Goal: Task Accomplishment & Management: Complete application form

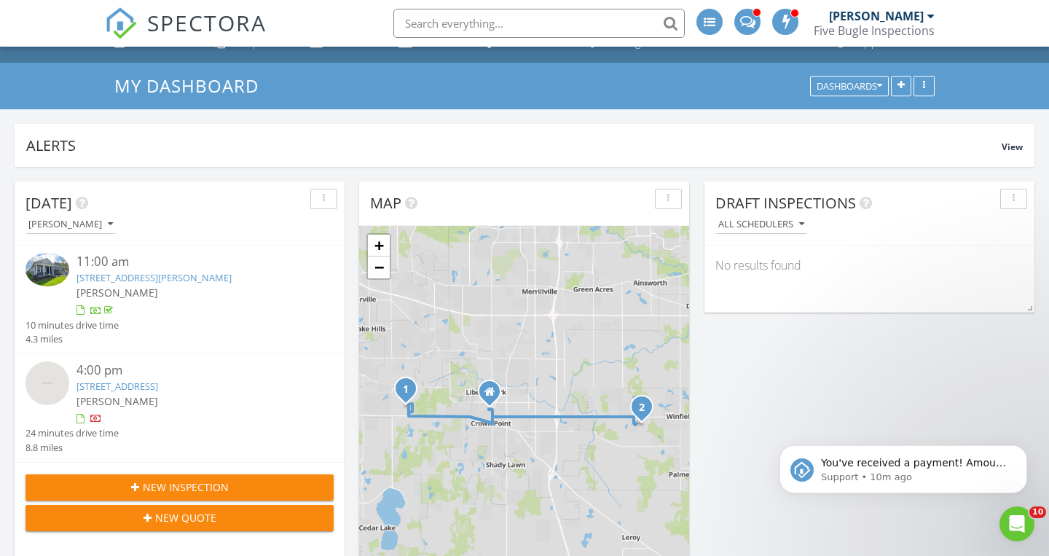
scroll to position [31, 0]
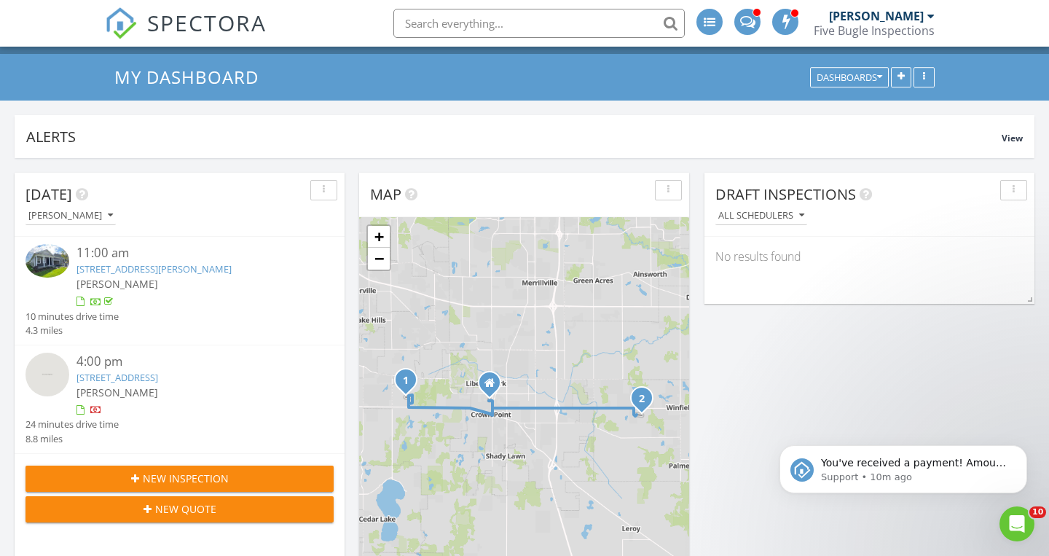
click at [279, 363] on div "4:00 pm" at bounding box center [191, 361] width 231 height 18
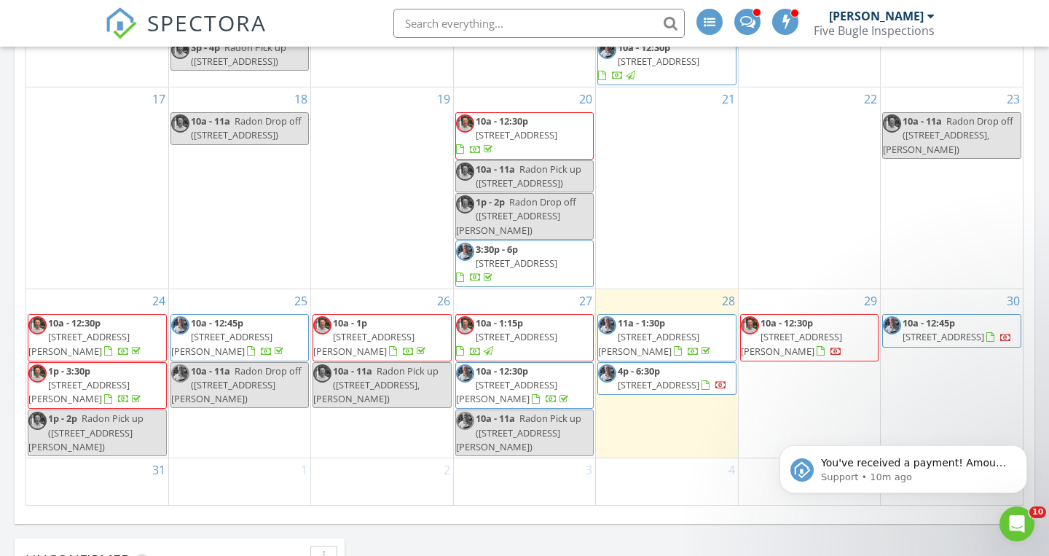
scroll to position [835, 0]
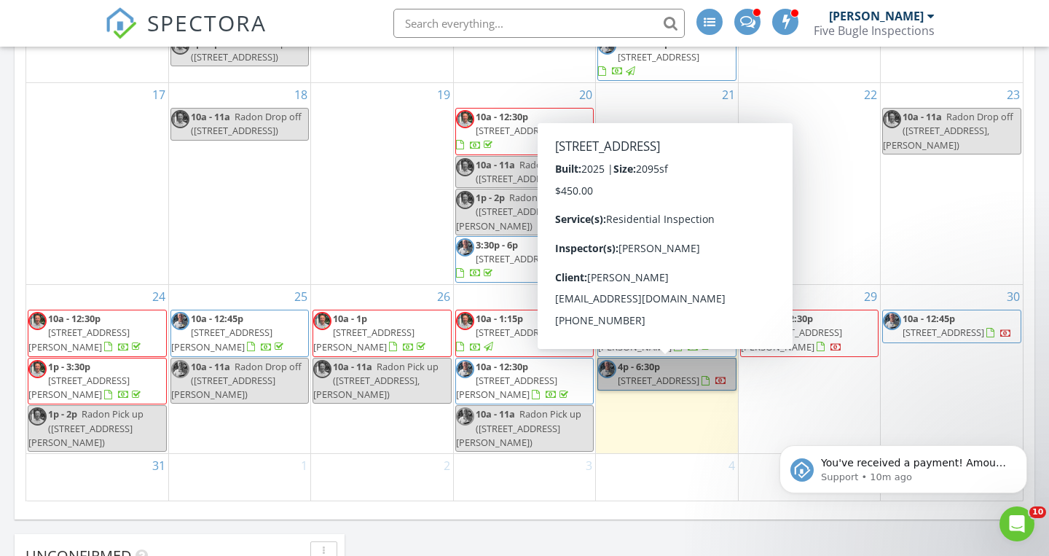
click at [717, 376] on link "4p - 6:30p 11095 Green Pl, Winfield 46307" at bounding box center [666, 374] width 138 height 33
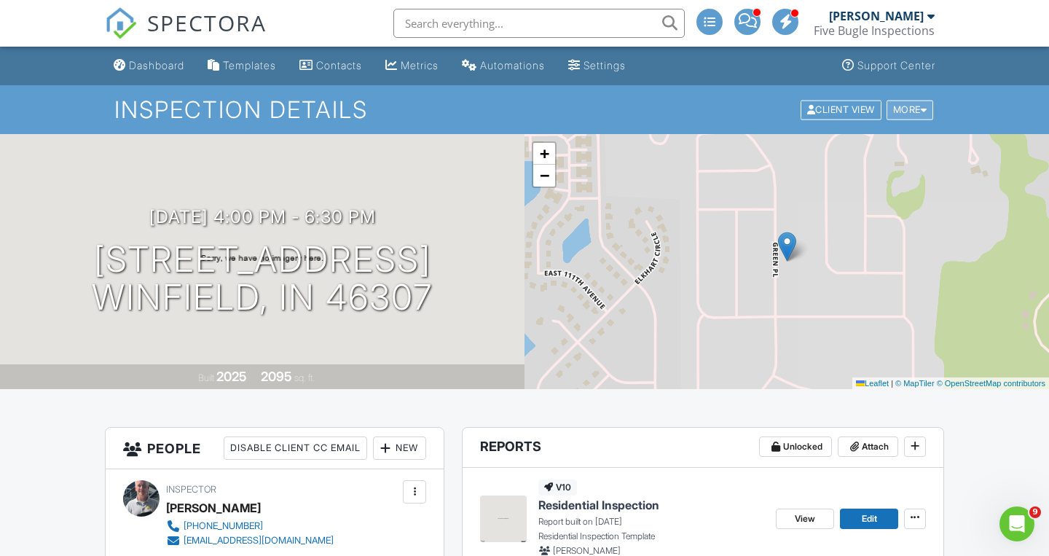
click at [923, 111] on div at bounding box center [923, 109] width 7 height 9
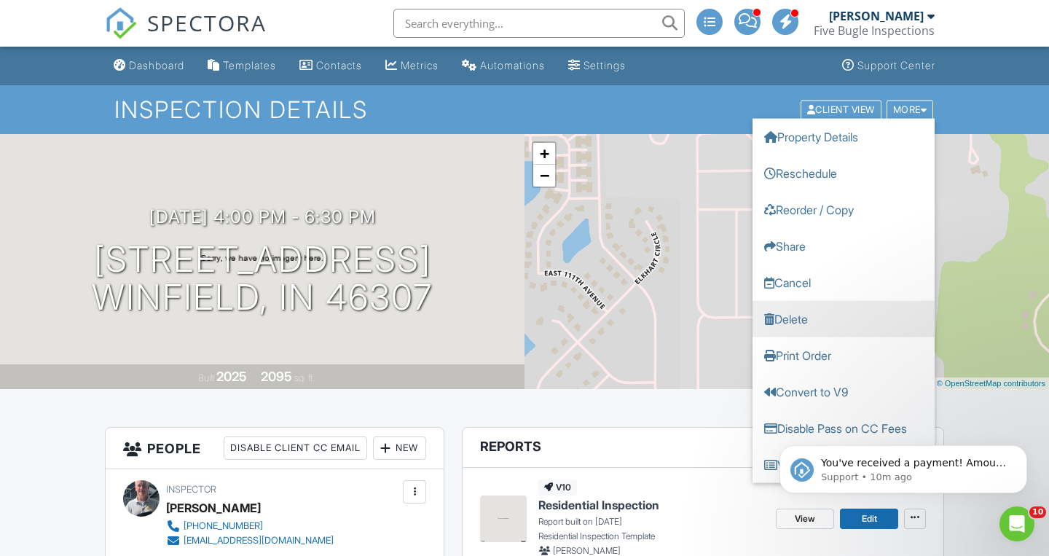
click at [808, 312] on link "Delete" at bounding box center [843, 318] width 182 height 36
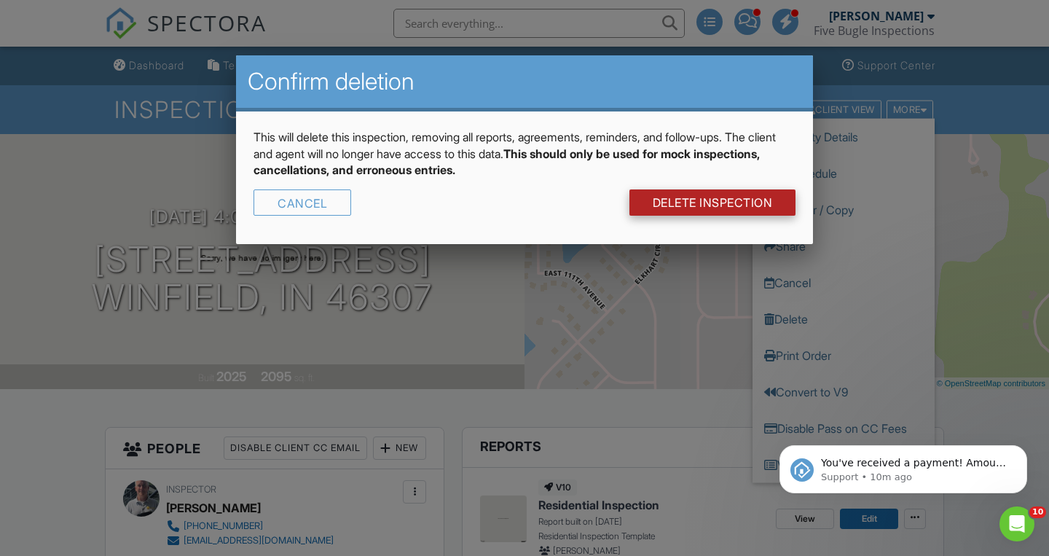
click at [738, 204] on link "DELETE Inspection" at bounding box center [712, 202] width 167 height 26
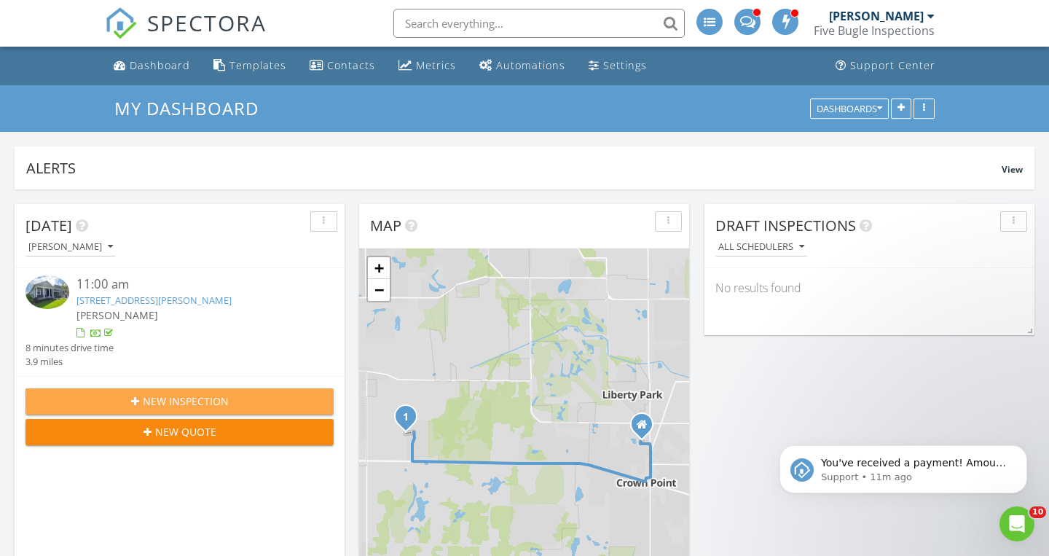
click at [176, 407] on span "New Inspection" at bounding box center [186, 400] width 86 height 15
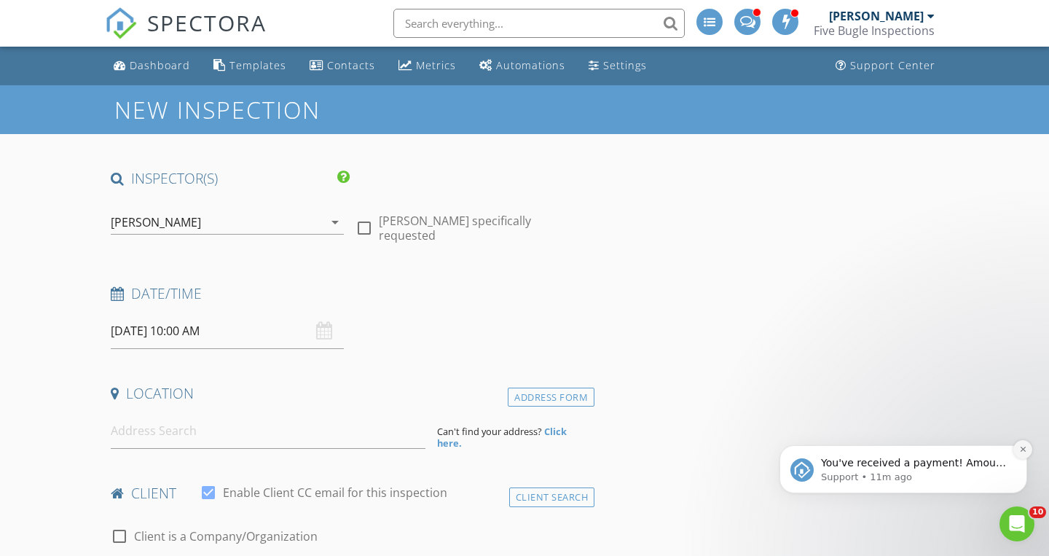
click at [1024, 451] on icon "Dismiss notification" at bounding box center [1021, 448] width 5 height 5
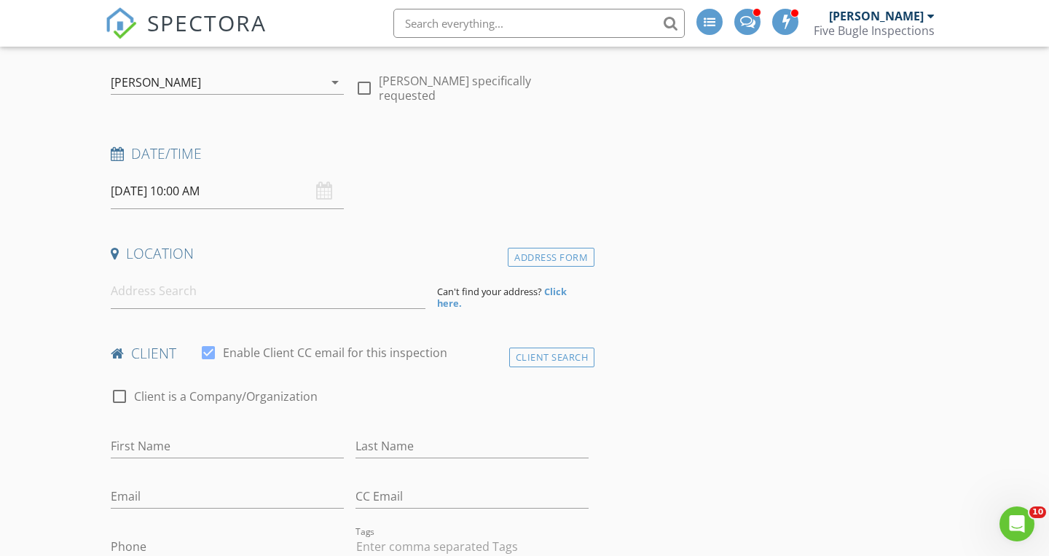
scroll to position [197, 0]
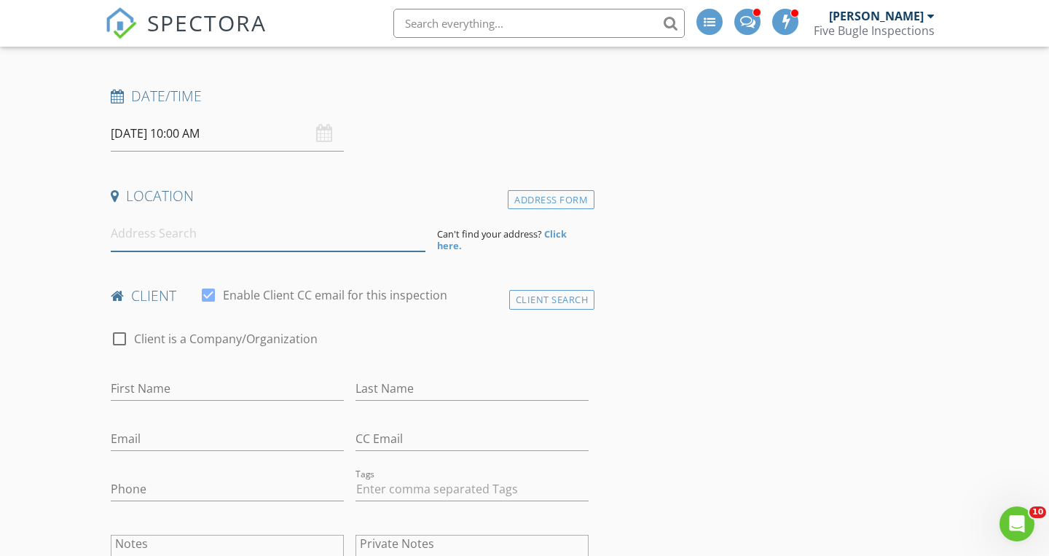
click at [133, 237] on input at bounding box center [268, 234] width 315 height 36
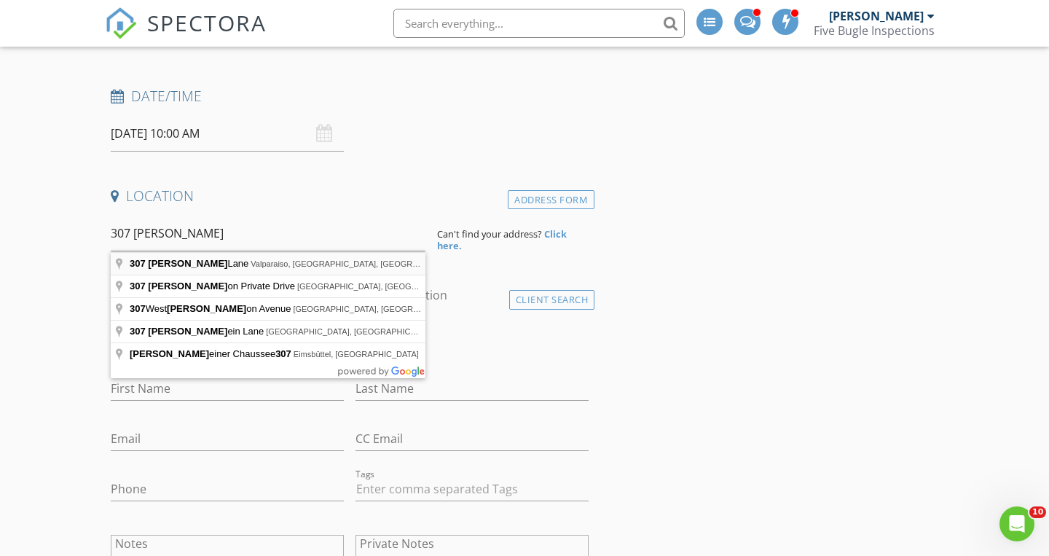
type input "307 Holst Lane, Valparaiso, IN, USA"
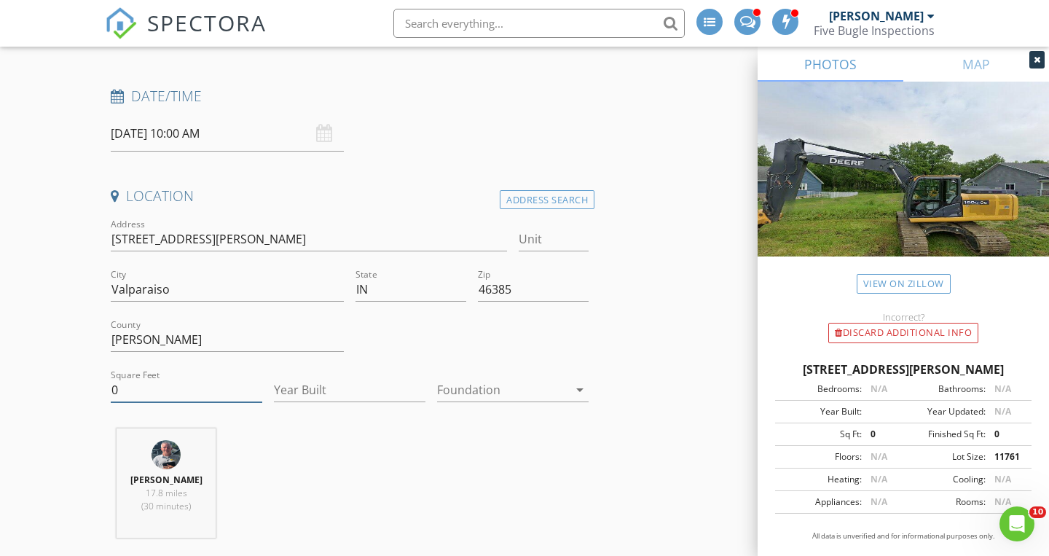
click at [173, 390] on input "0" at bounding box center [186, 390] width 151 height 24
type input "2300"
click at [317, 391] on input "Year Built" at bounding box center [349, 390] width 151 height 24
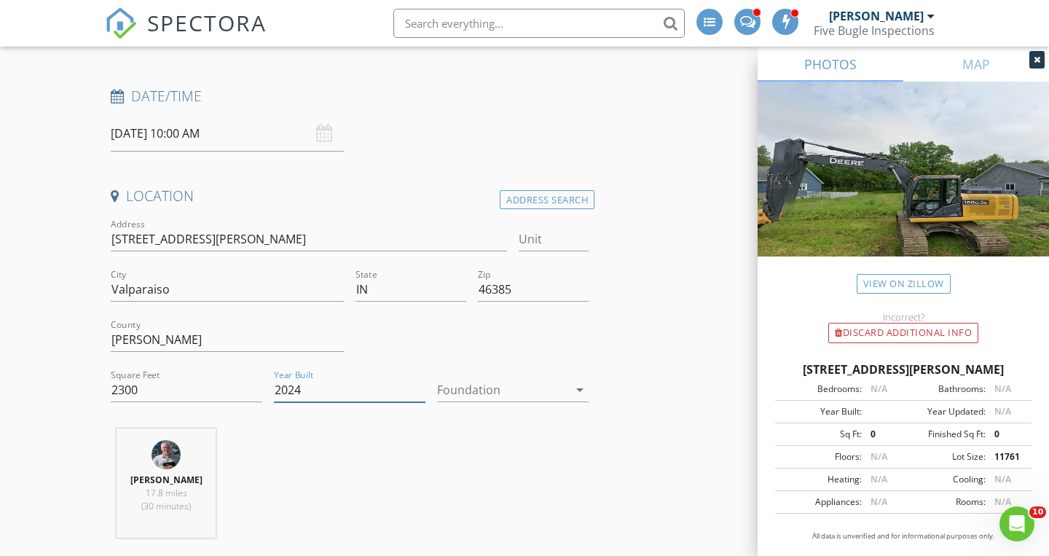
type input "2024"
click at [443, 459] on div "Tim Tully 17.8 miles (30 minutes)" at bounding box center [349, 488] width 489 height 121
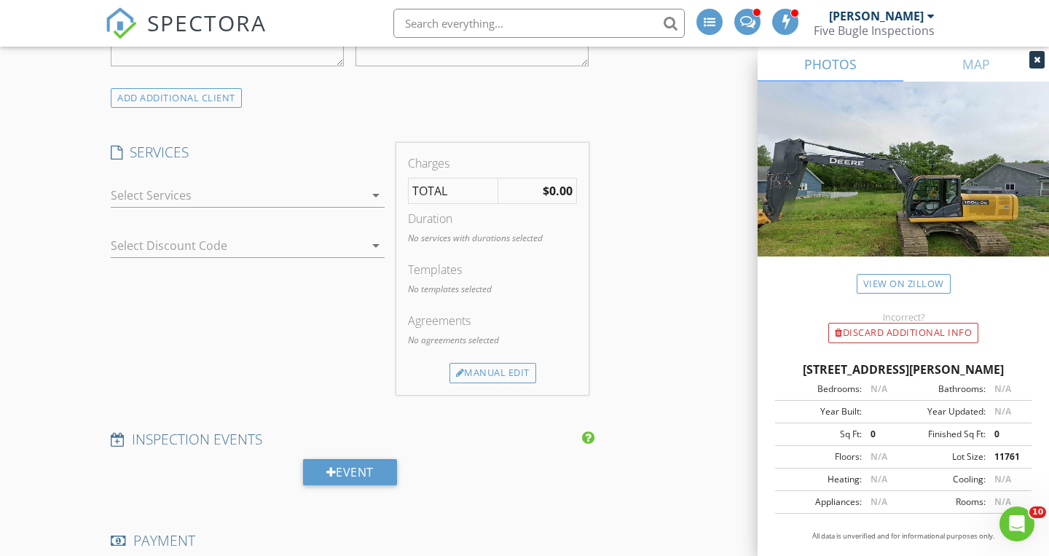
scroll to position [1054, 0]
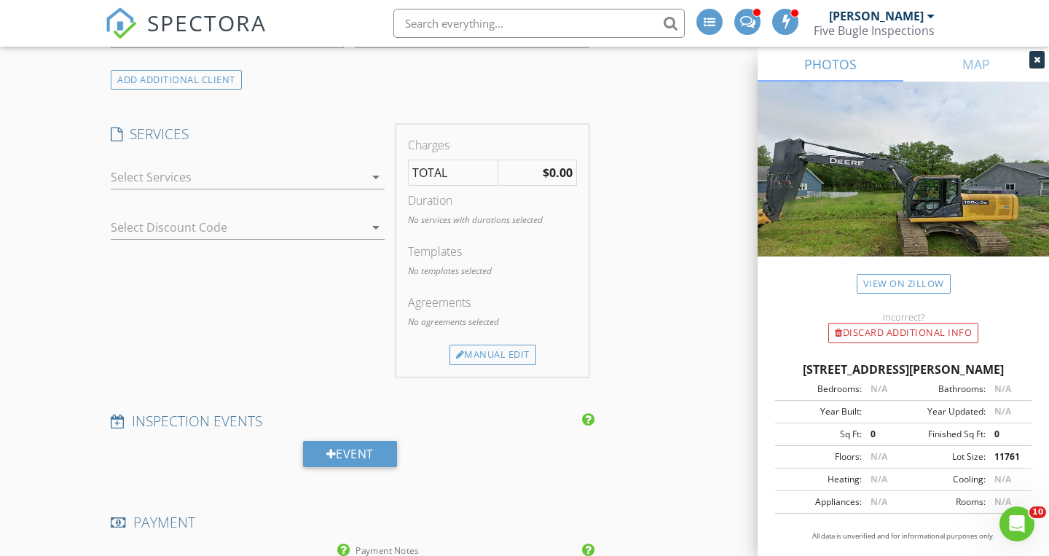
click at [377, 178] on icon "arrow_drop_down" at bounding box center [375, 176] width 17 height 17
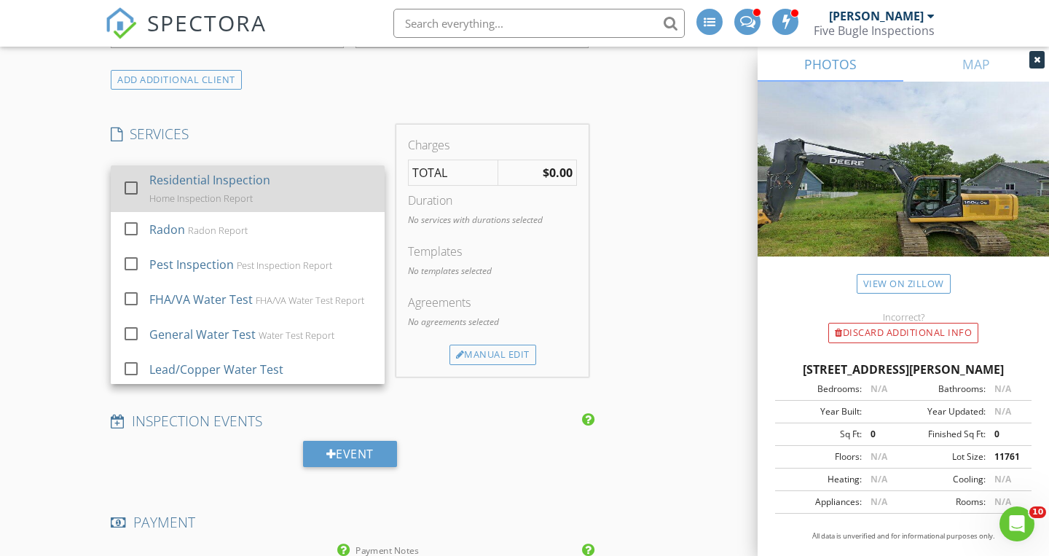
click at [280, 195] on div "Residential Inspection Home Inspection Report" at bounding box center [261, 188] width 224 height 47
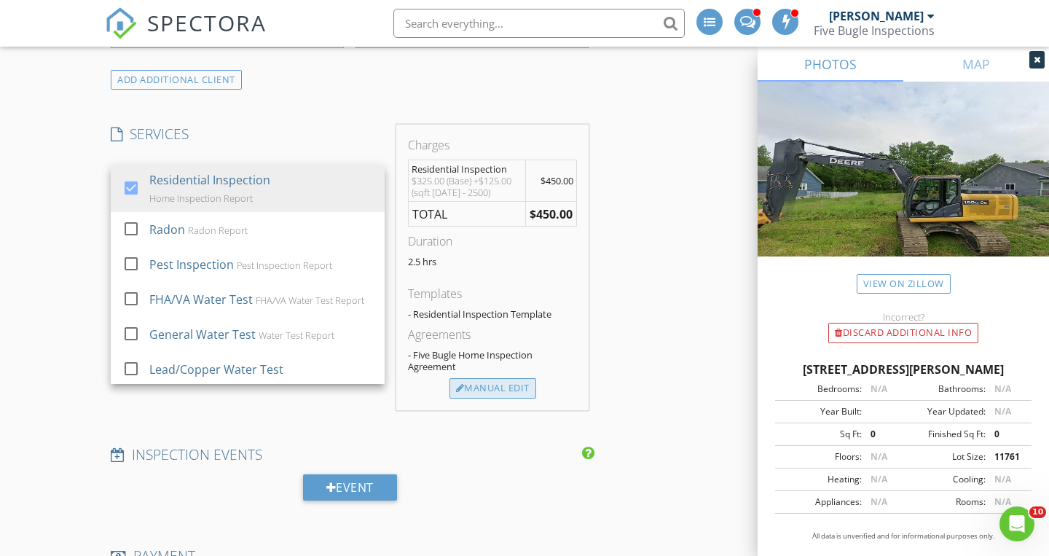
click at [498, 391] on div "Manual Edit" at bounding box center [492, 388] width 87 height 20
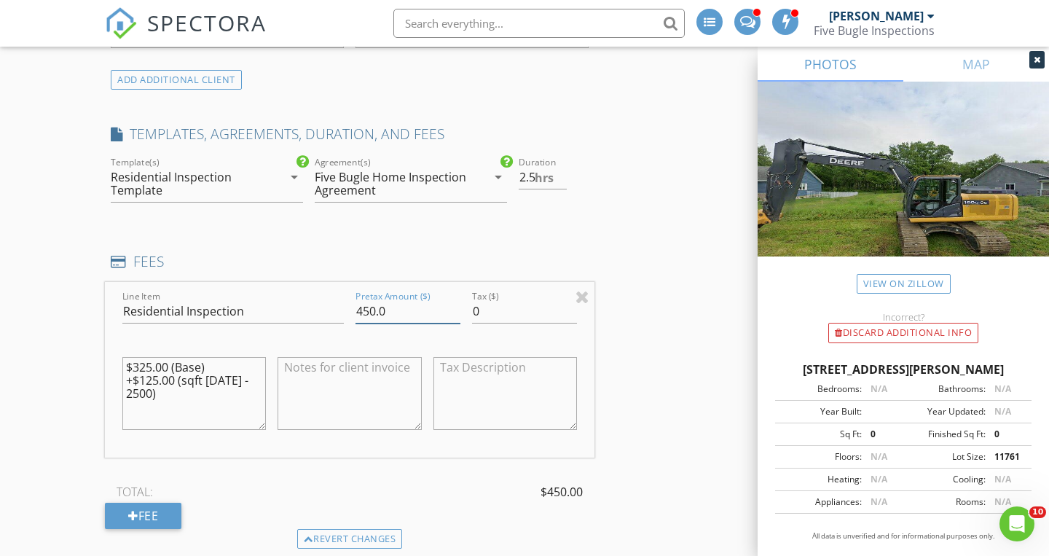
click at [376, 312] on input "450.0" at bounding box center [407, 311] width 105 height 24
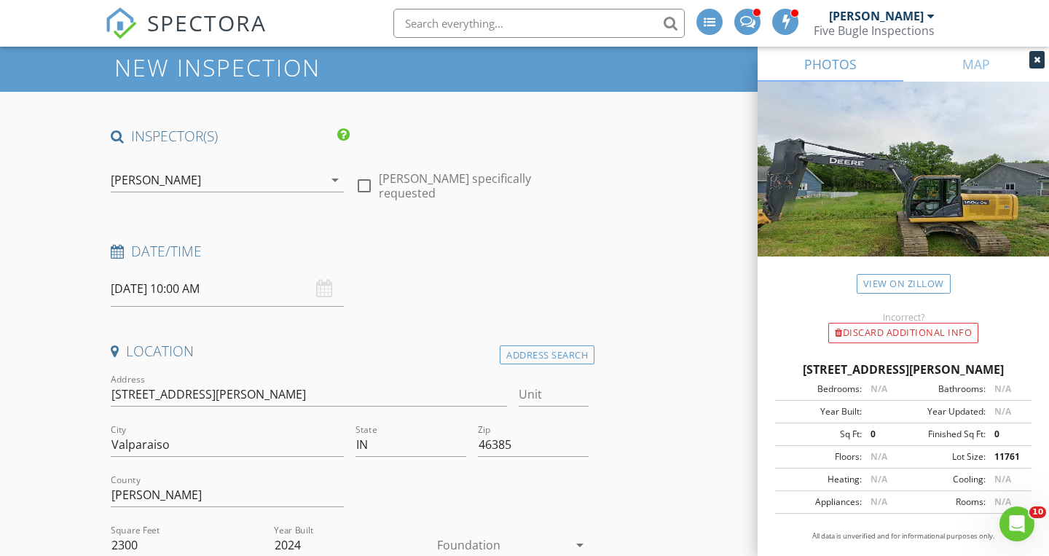
scroll to position [0, 0]
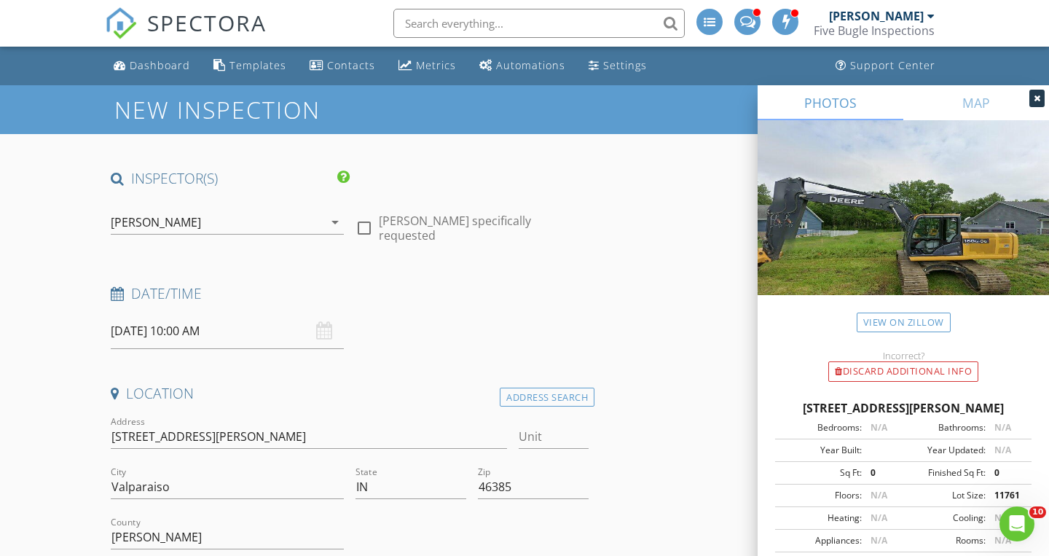
type input "425.00"
click at [172, 331] on input "08/29/2025 10:00 AM" at bounding box center [227, 331] width 233 height 36
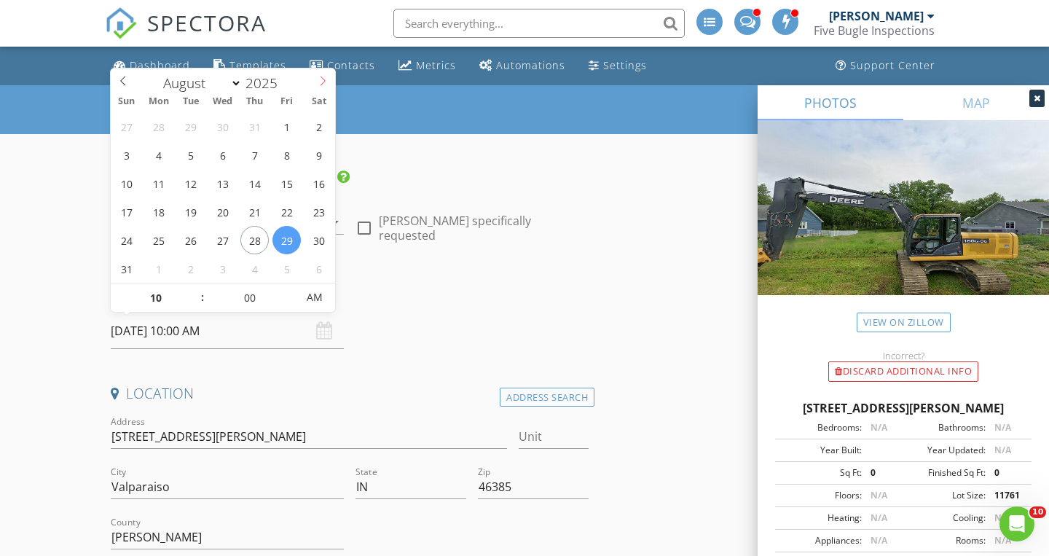
select select "8"
click at [325, 82] on icon at bounding box center [322, 81] width 10 height 10
type input "09/03/2025 10:00 AM"
click at [450, 290] on h4 "Date/Time" at bounding box center [350, 293] width 478 height 19
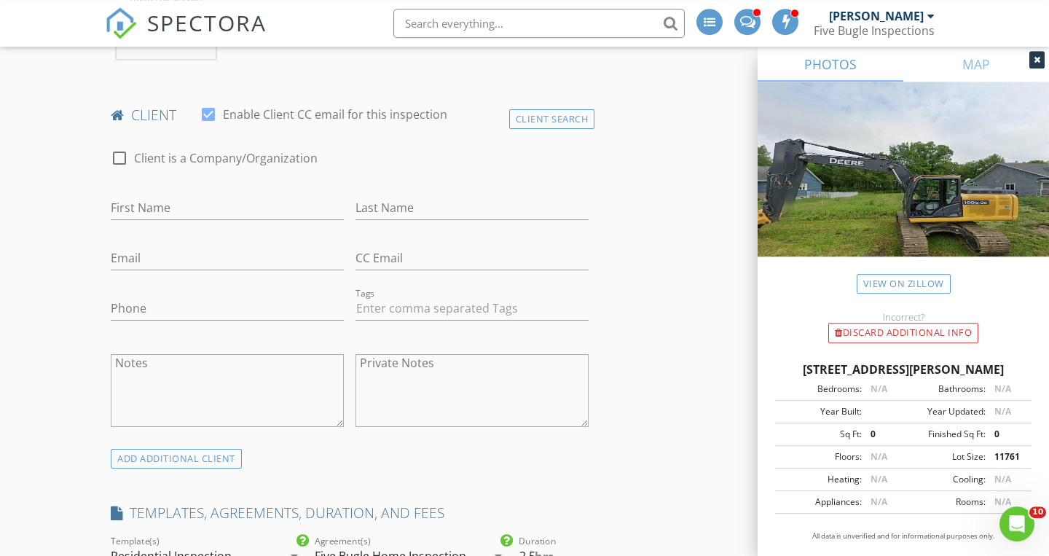
scroll to position [679, 0]
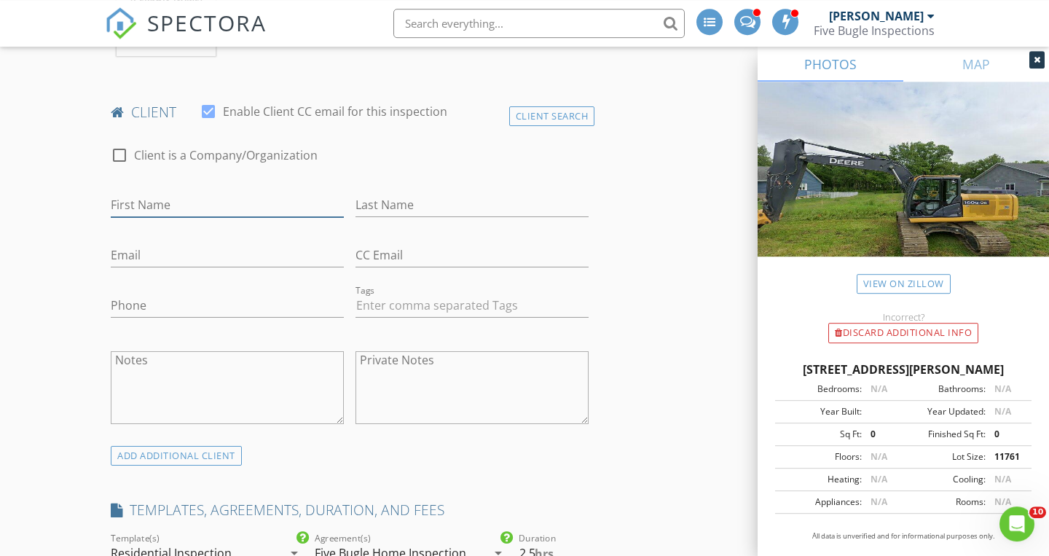
click at [140, 207] on input "First Name" at bounding box center [227, 205] width 233 height 24
click at [162, 205] on input "NICOLE" at bounding box center [227, 205] width 233 height 24
click at [154, 205] on input "NICOLE" at bounding box center [227, 205] width 233 height 24
type input "Nicole"
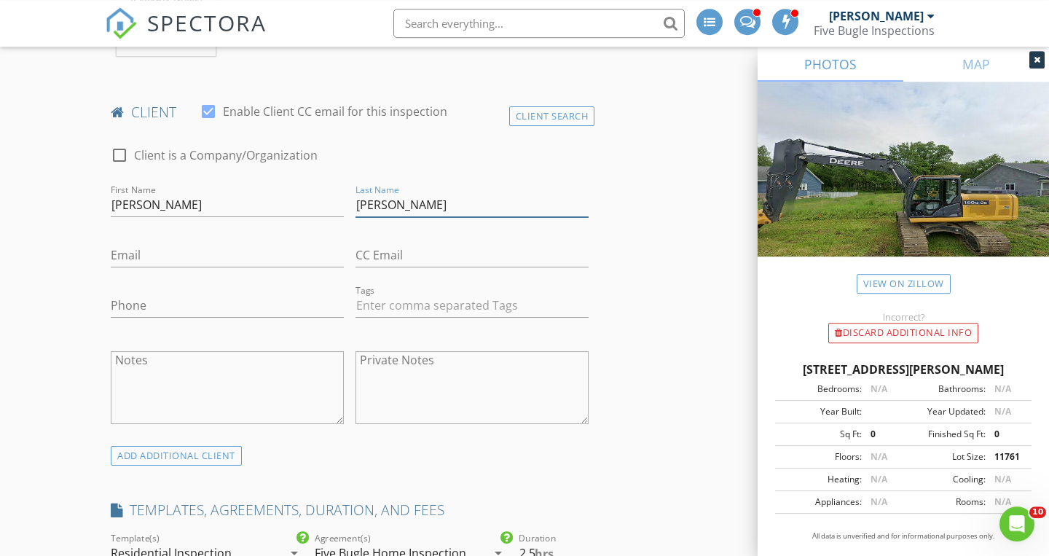
type input "Biehn"
click at [135, 254] on input "Email" at bounding box center [227, 255] width 233 height 24
type input "heidi4279@yahoo.com"
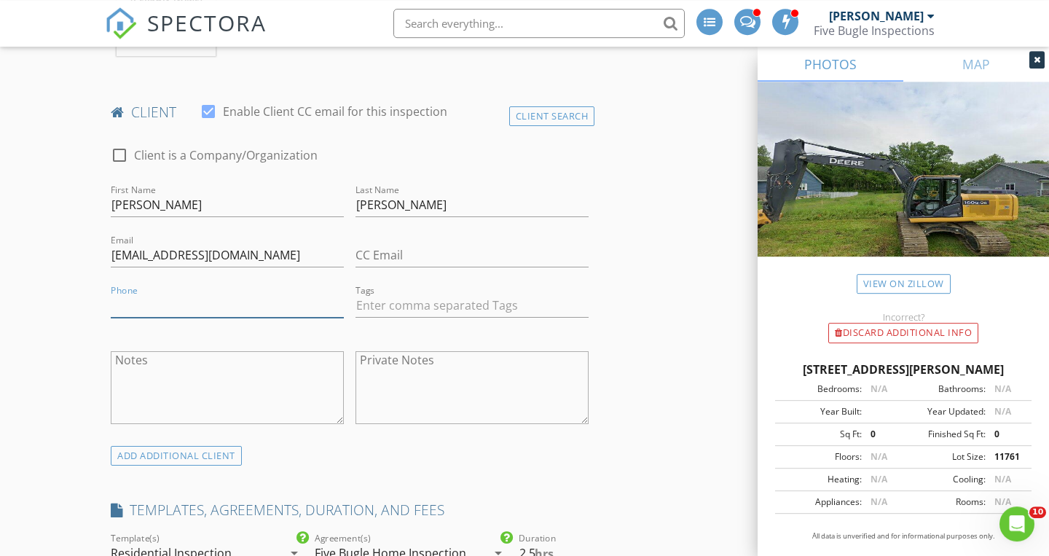
click at [131, 300] on input "Phone" at bounding box center [227, 305] width 233 height 24
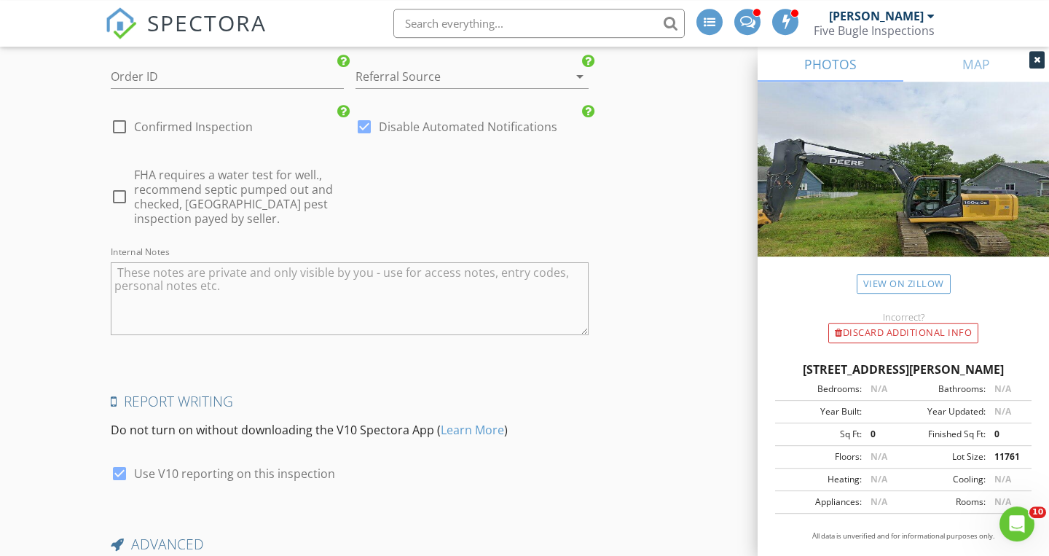
scroll to position [2301, 0]
type input "219-793-2718"
click at [119, 126] on div at bounding box center [119, 126] width 25 height 25
checkbox input "true"
click at [370, 126] on div at bounding box center [364, 126] width 25 height 25
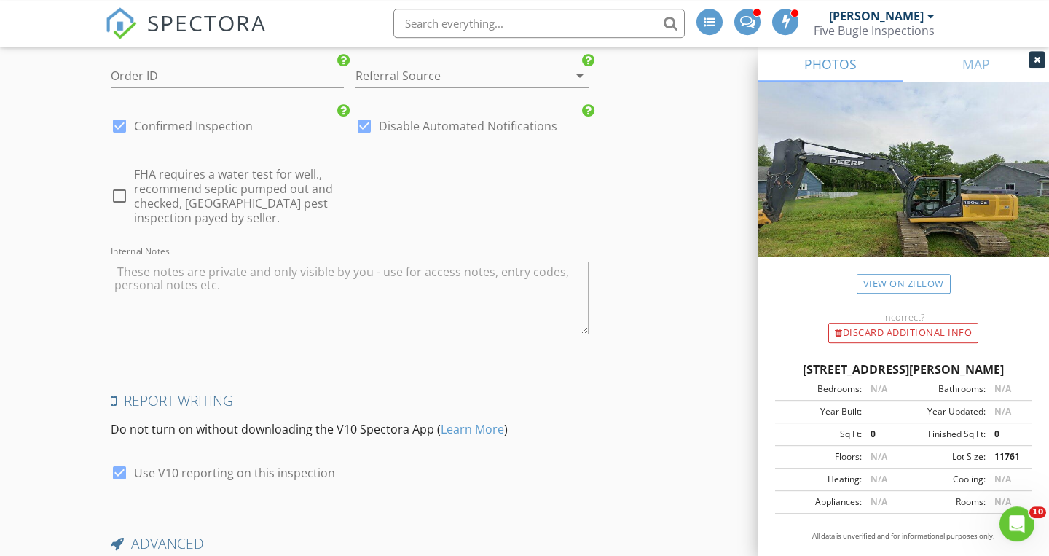
checkbox input "false"
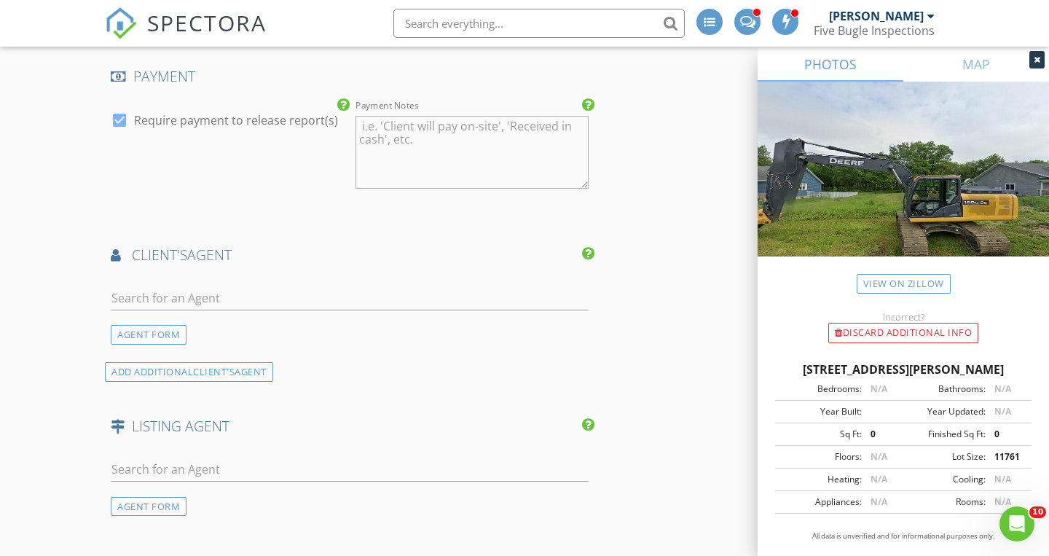
scroll to position [1670, 0]
click at [119, 124] on div at bounding box center [119, 121] width 25 height 25
checkbox input "false"
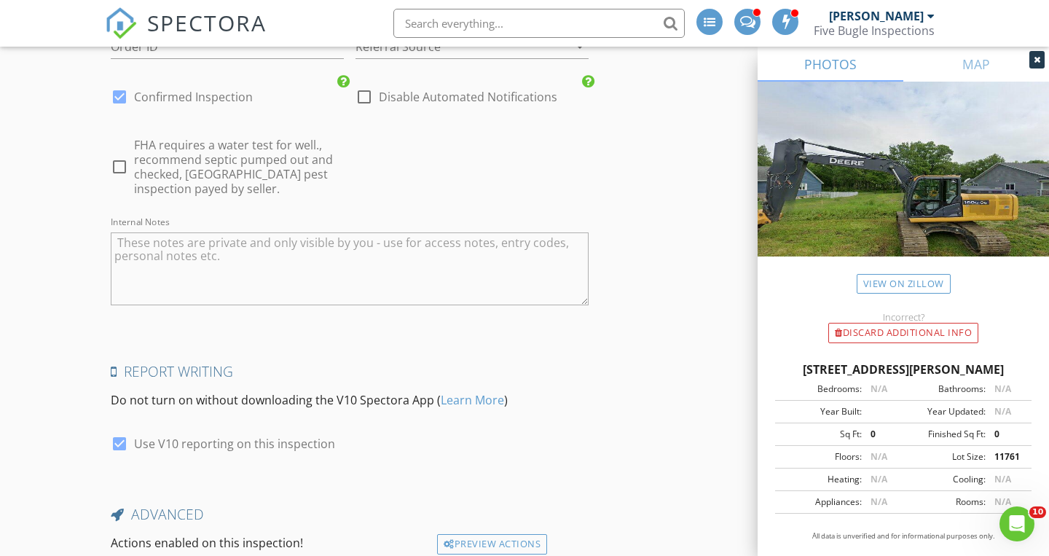
scroll to position [2450, 0]
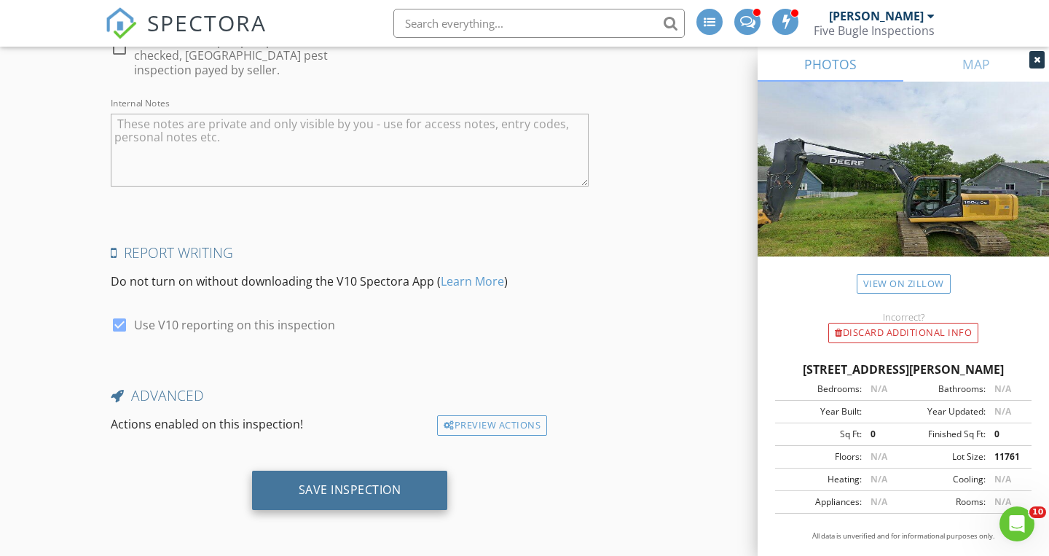
click at [330, 477] on div "Save Inspection" at bounding box center [350, 489] width 196 height 39
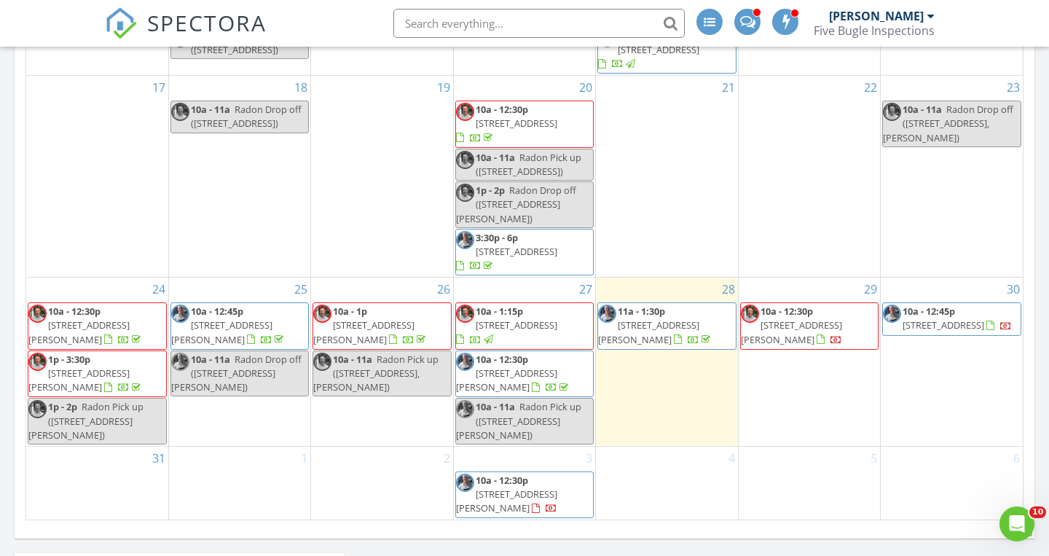
scroll to position [818, 0]
